Goal: Navigation & Orientation: Go to known website

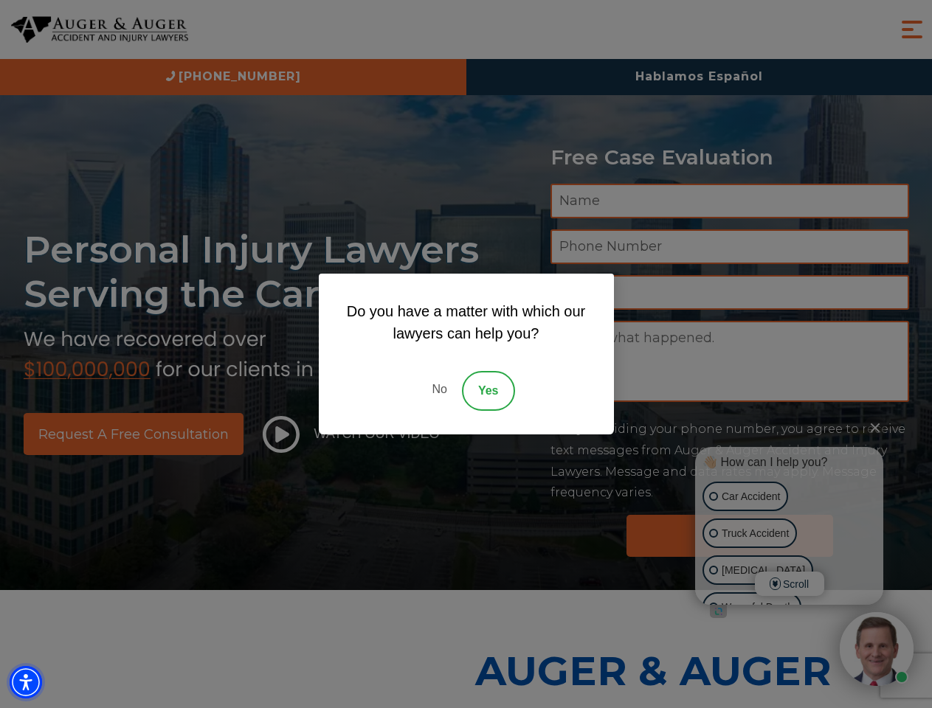
click at [26, 682] on img "Accessibility Menu" at bounding box center [26, 682] width 32 height 32
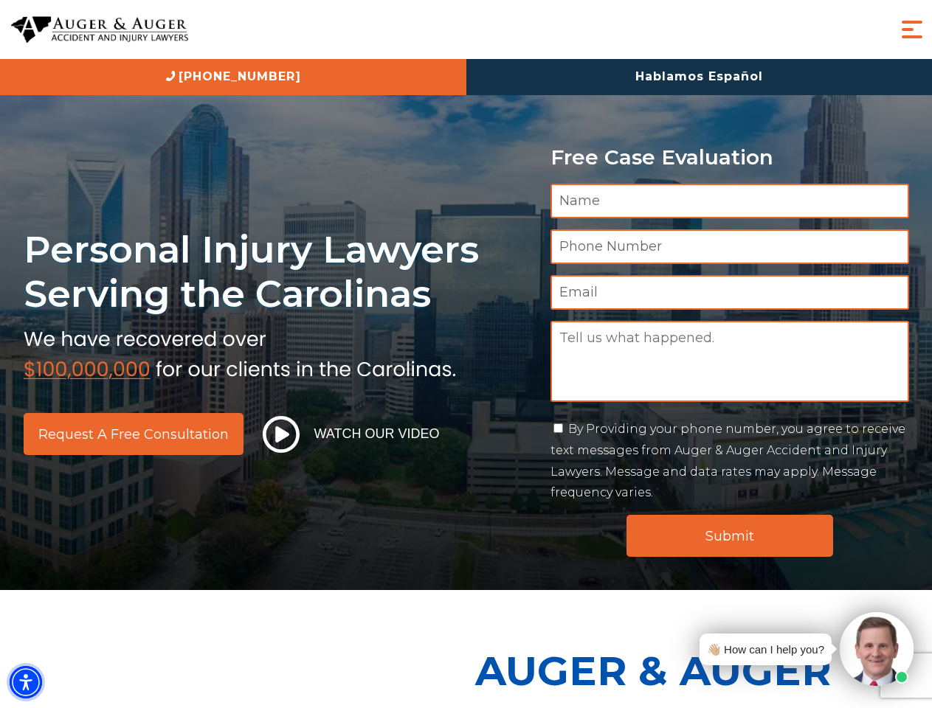
click at [26, 682] on img "Accessibility Menu" at bounding box center [26, 682] width 32 height 32
